Goal: Task Accomplishment & Management: Manage account settings

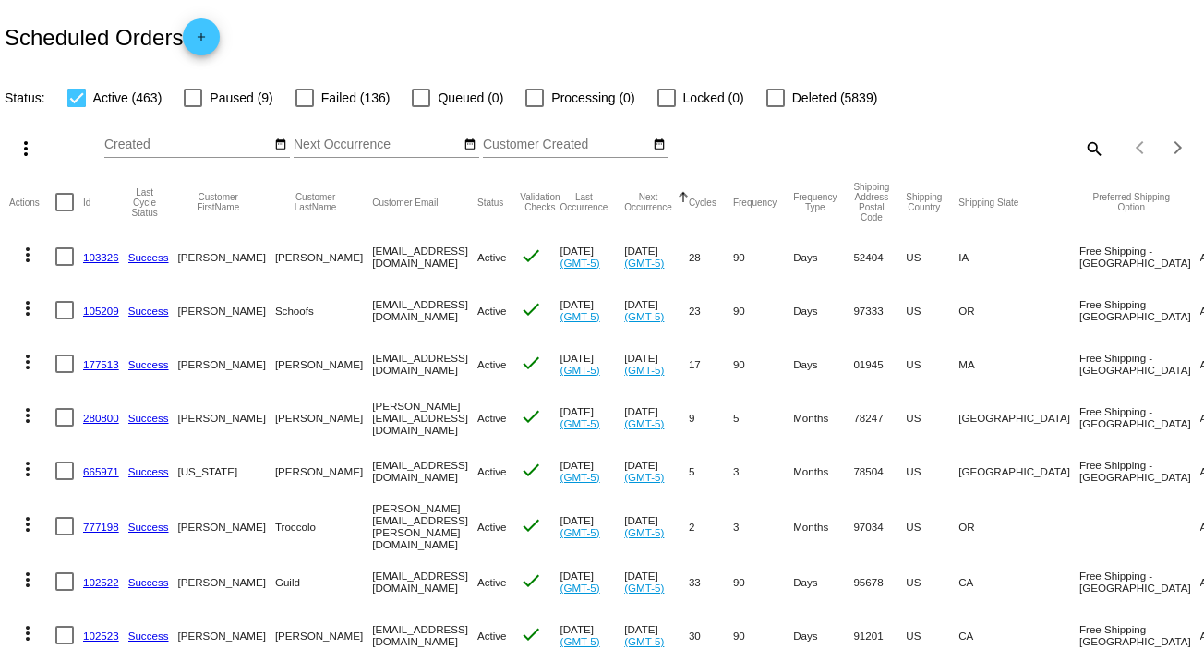
click at [1082, 146] on mat-icon "search" at bounding box center [1093, 148] width 22 height 29
click at [1077, 144] on input "Search" at bounding box center [954, 145] width 300 height 15
paste input "[PERSON_NAME][EMAIL_ADDRESS][DOMAIN_NAME]"
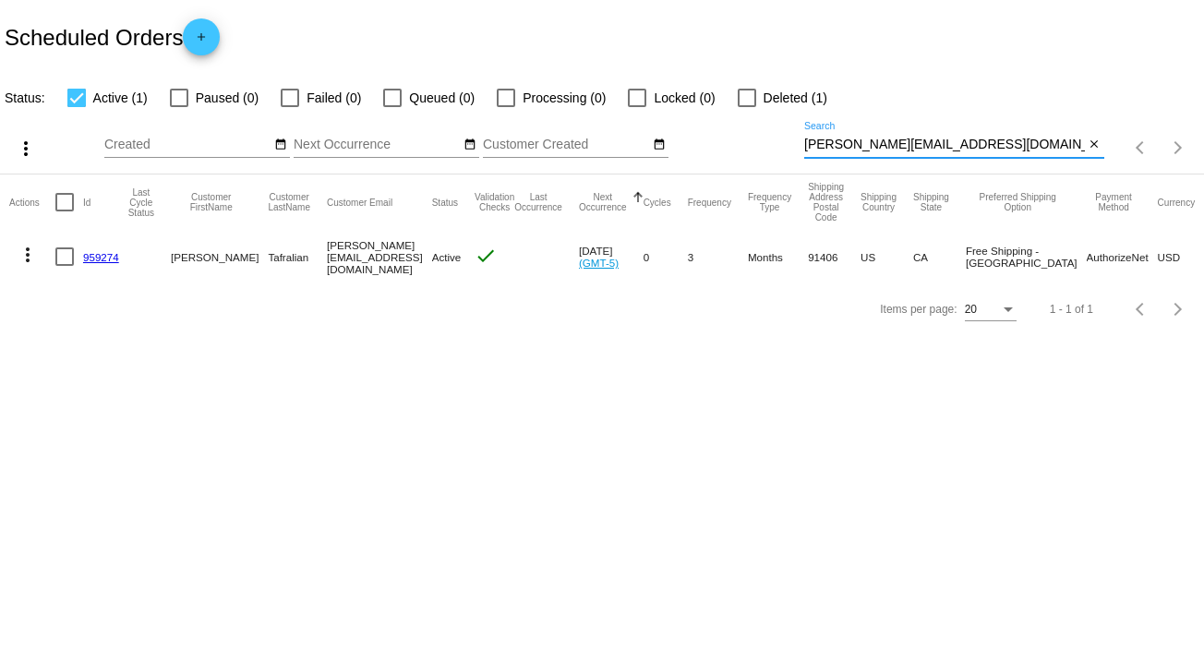
type input "[PERSON_NAME][EMAIL_ADDRESS][DOMAIN_NAME]"
click at [1094, 139] on mat-icon "close" at bounding box center [1094, 145] width 13 height 15
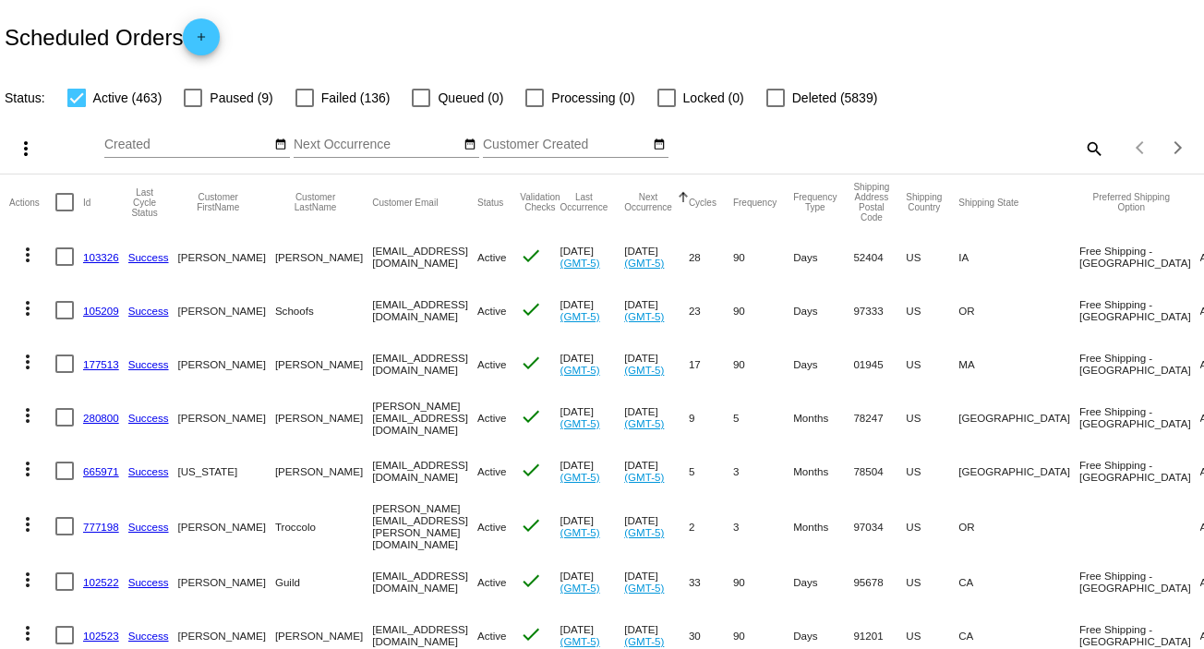
click at [1082, 143] on mat-icon "search" at bounding box center [1093, 148] width 22 height 29
click at [1070, 143] on input "Search" at bounding box center [954, 145] width 300 height 15
paste input "cinjonmo@yahoo.com"
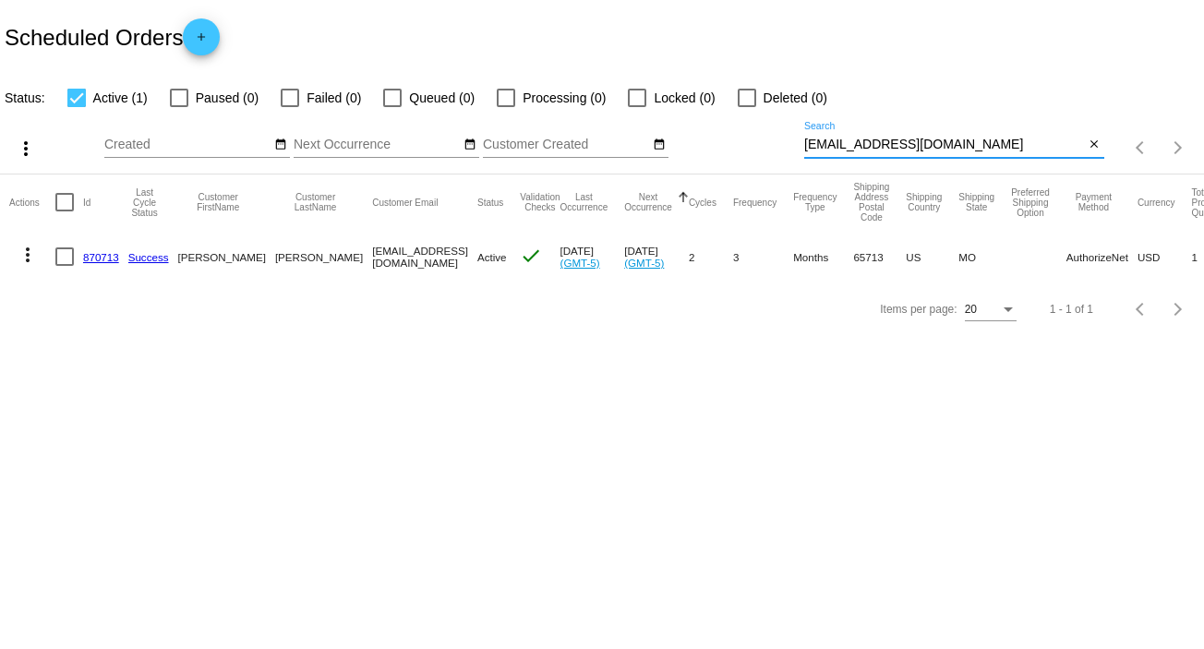
type input "cinjonmo@yahoo.com"
click at [31, 258] on mat-icon "more_vert" at bounding box center [28, 255] width 22 height 22
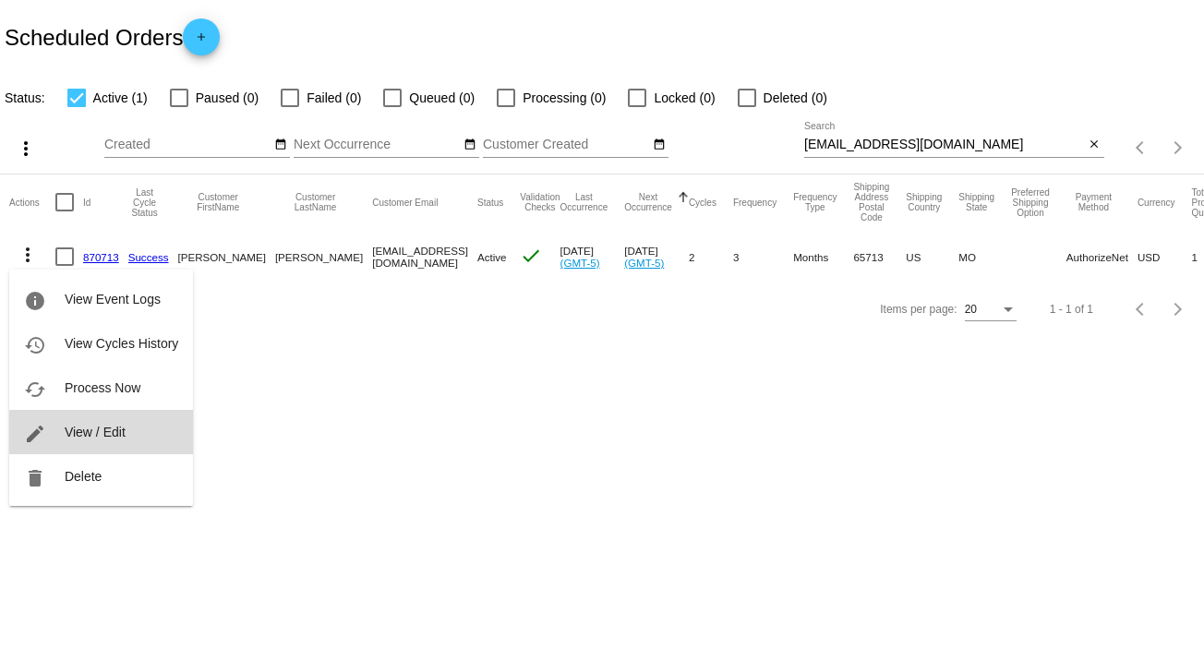
click at [124, 447] on button "edit View / Edit" at bounding box center [101, 432] width 184 height 44
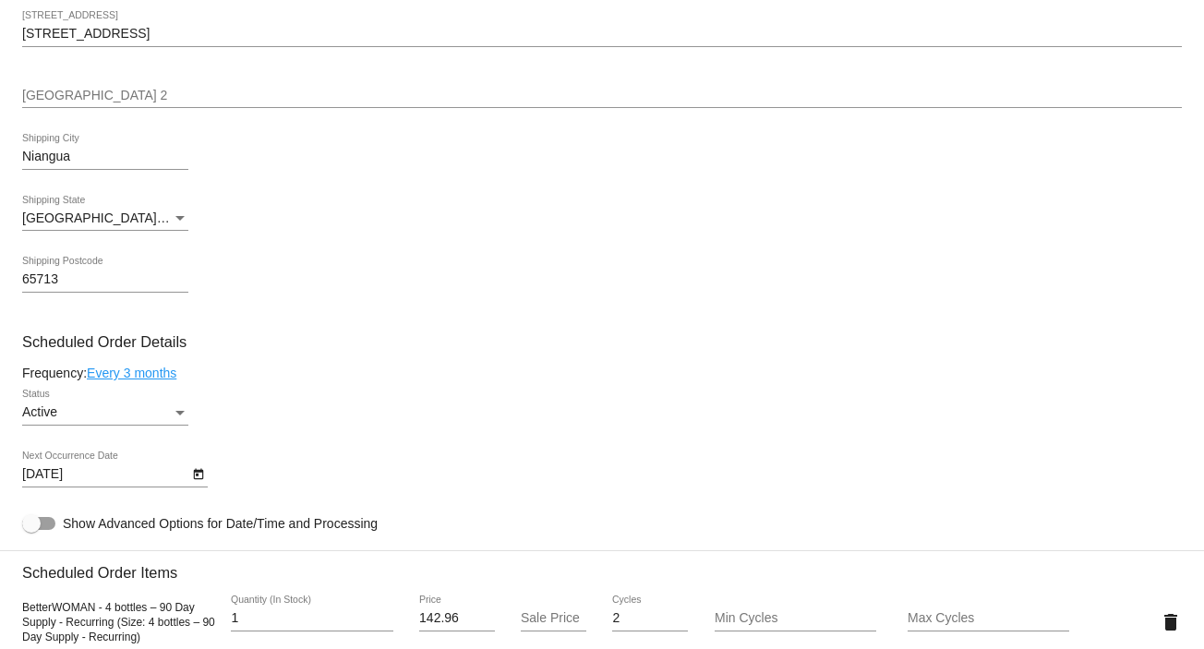
scroll to position [828, 0]
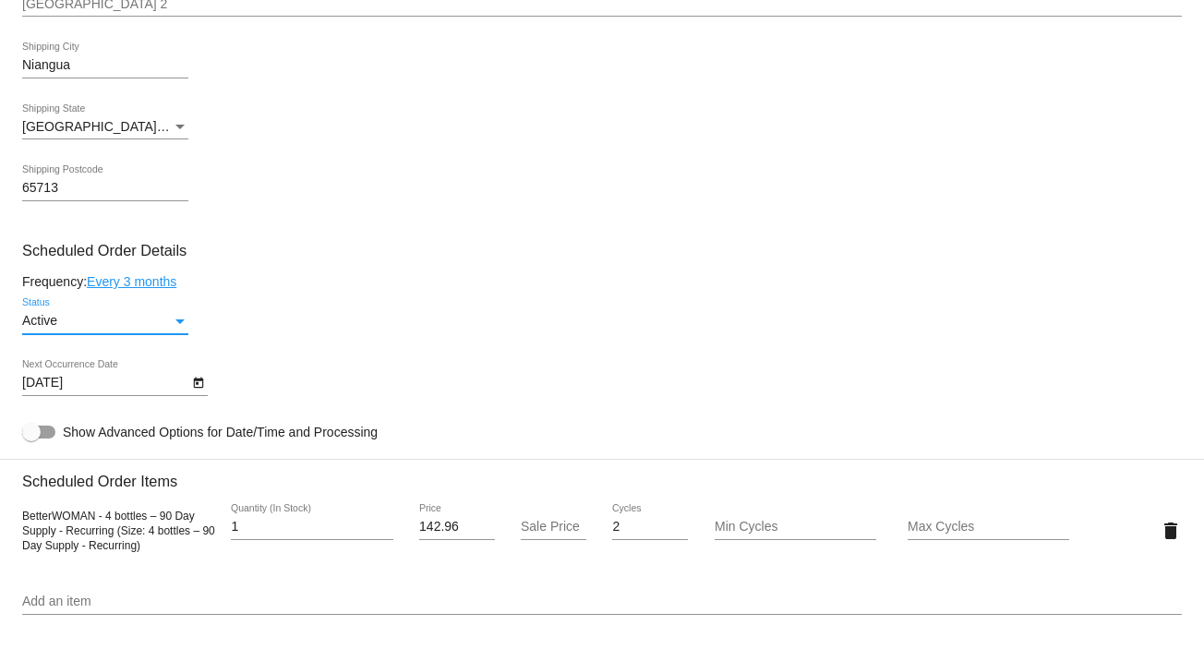
click at [175, 319] on div "Status" at bounding box center [180, 321] width 17 height 15
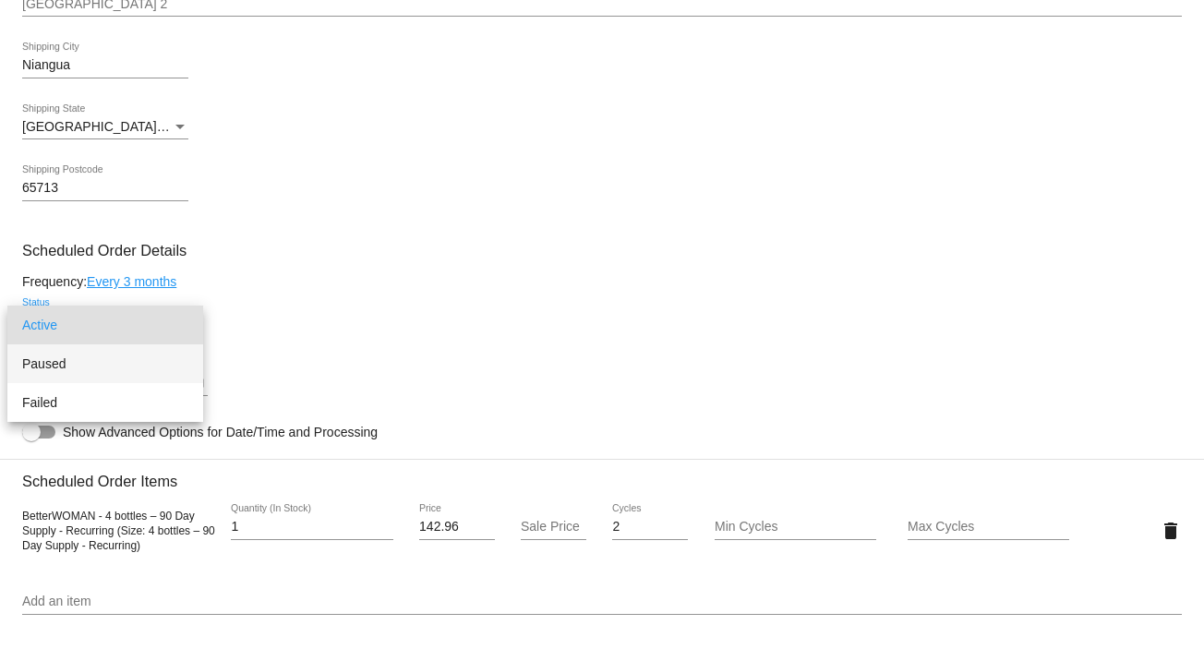
click at [156, 369] on span "Paused" at bounding box center [105, 363] width 166 height 39
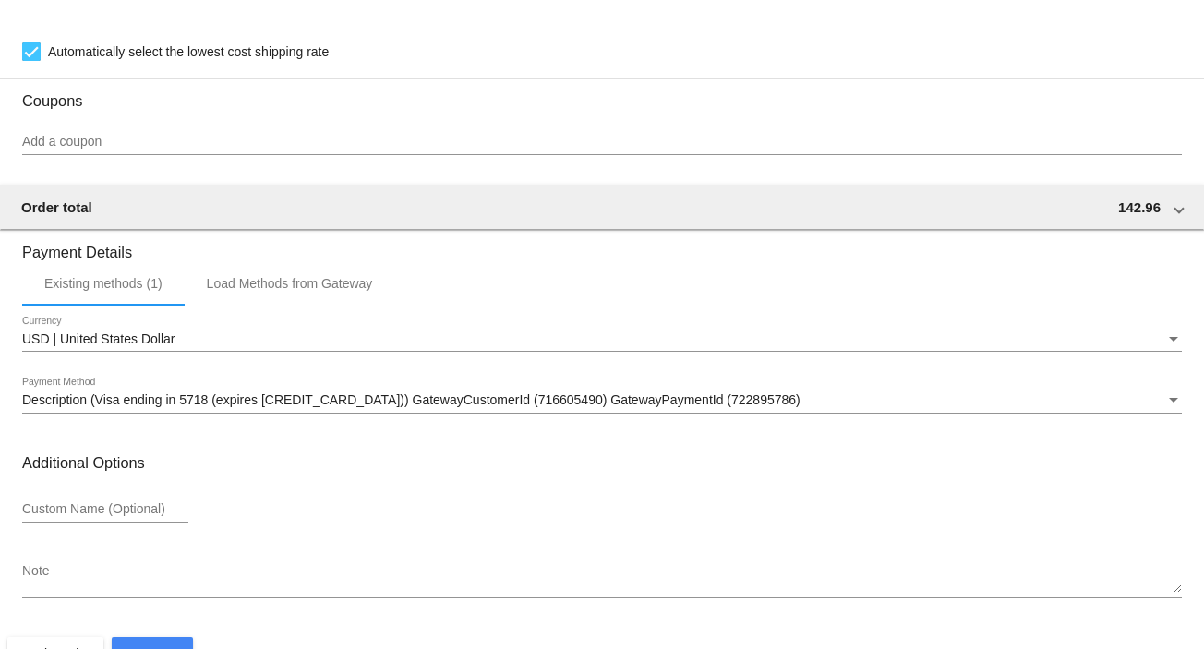
scroll to position [1595, 0]
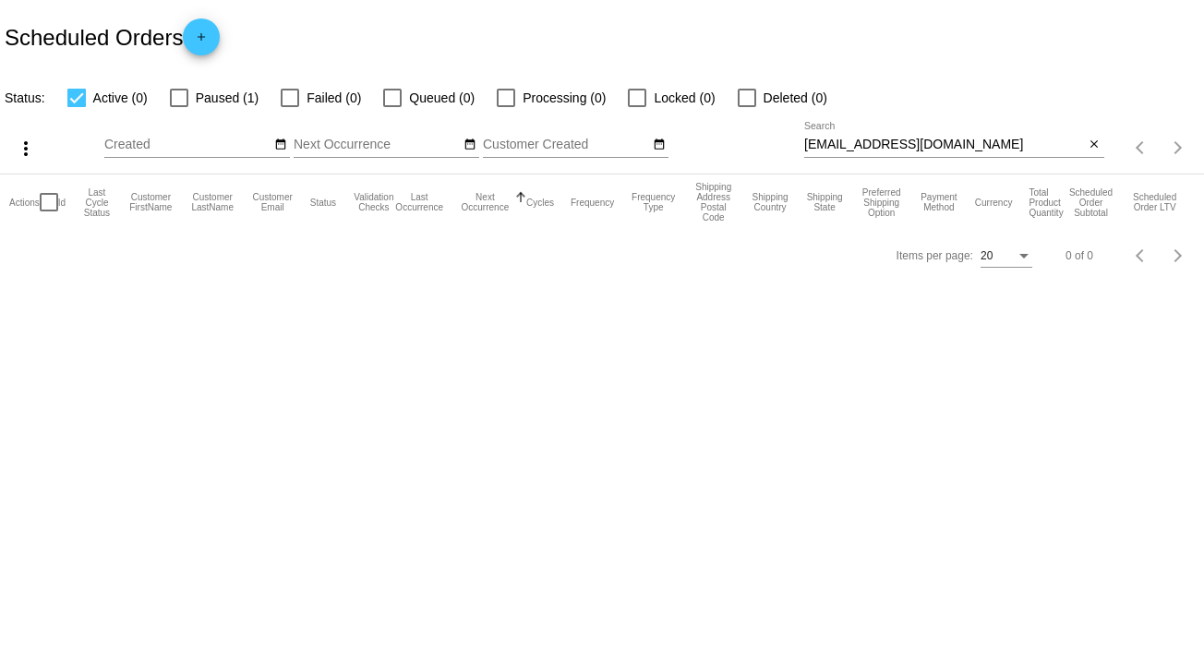
click at [75, 99] on div at bounding box center [76, 98] width 18 height 18
click at [76, 107] on input "Active (0)" at bounding box center [76, 107] width 1 height 1
checkbox input "false"
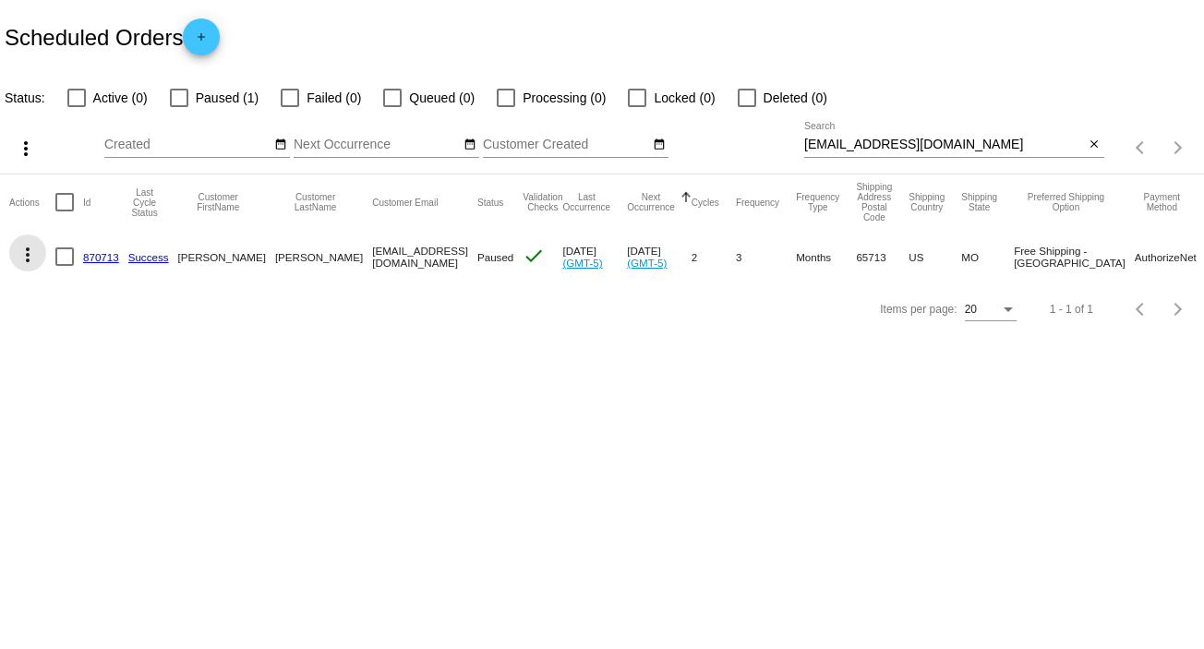
click at [22, 260] on mat-icon "more_vert" at bounding box center [28, 255] width 22 height 22
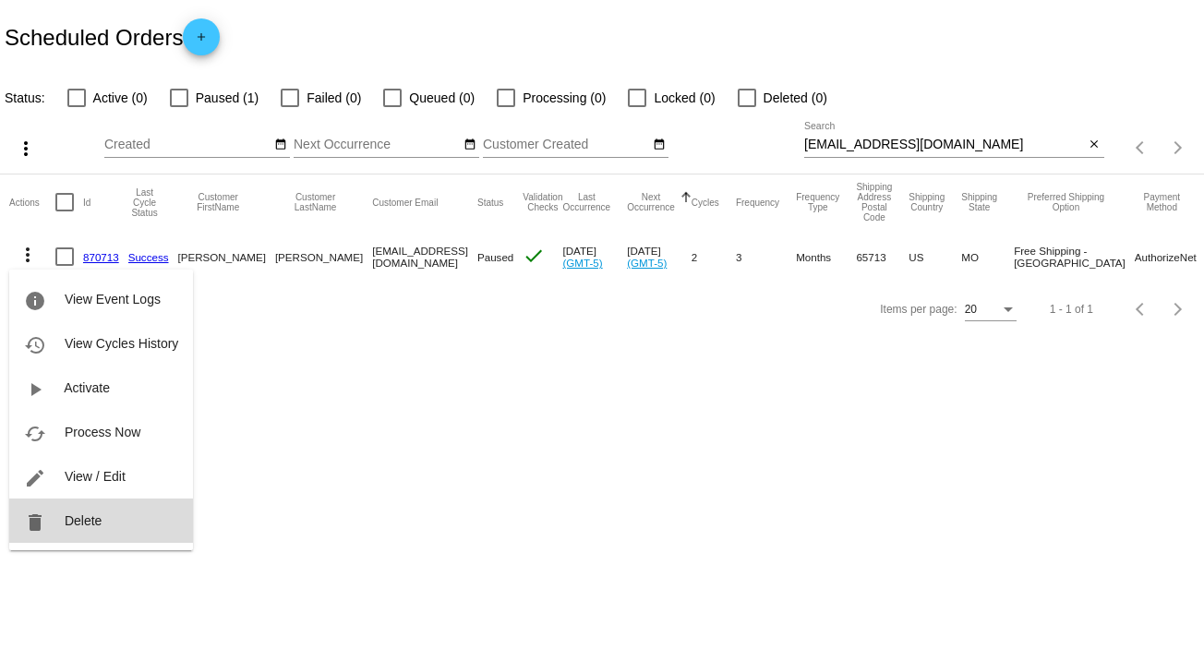
click at [90, 529] on button "delete Delete" at bounding box center [101, 521] width 184 height 44
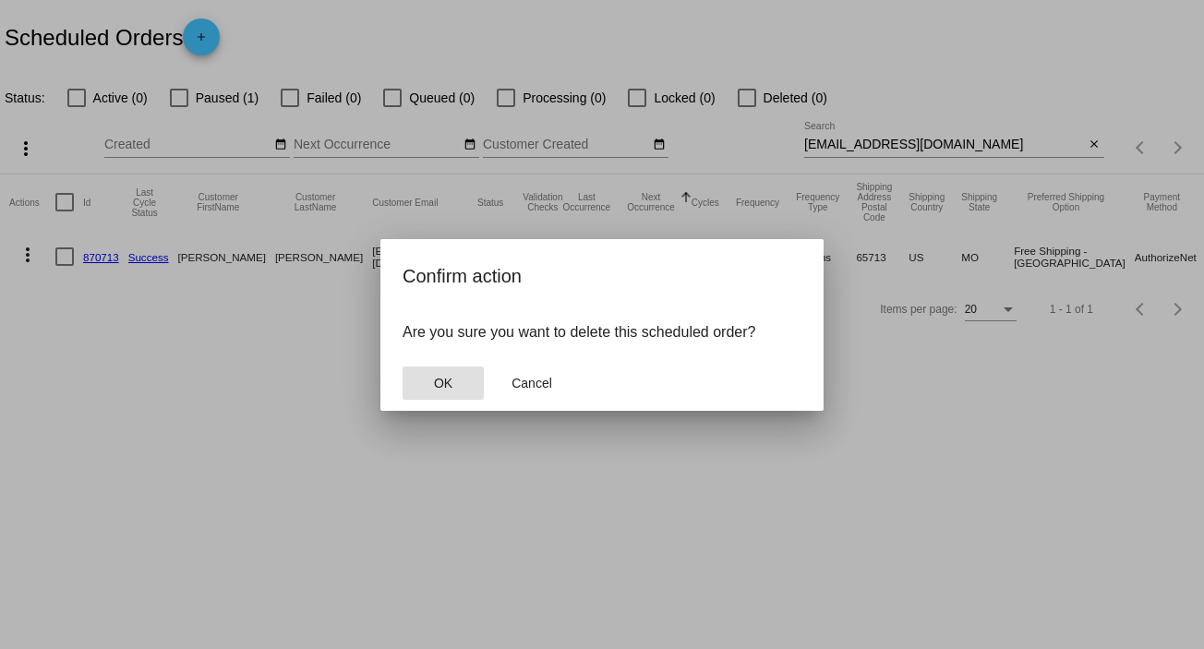
click at [428, 382] on button "OK" at bounding box center [443, 383] width 81 height 33
